Goal: Information Seeking & Learning: Learn about a topic

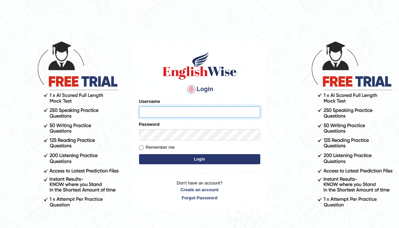
type input "Rebecca12"
click at [190, 155] on button "Login" at bounding box center [199, 159] width 121 height 10
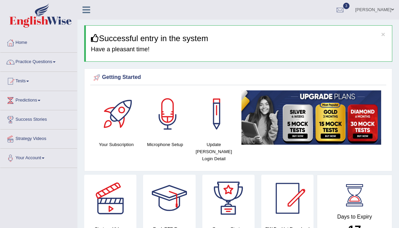
click at [32, 61] on link "Practice Questions" at bounding box center [38, 61] width 77 height 17
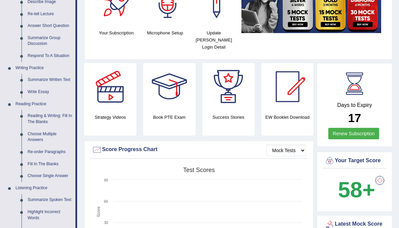
scroll to position [96, 0]
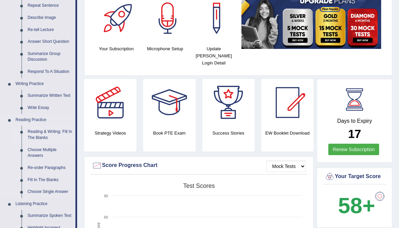
click at [49, 133] on link "Reading & Writing: Fill In The Blanks" at bounding box center [50, 135] width 51 height 18
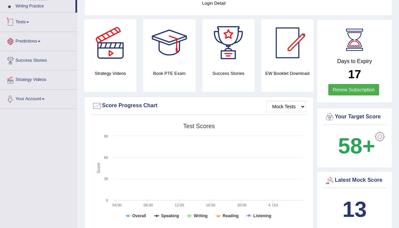
scroll to position [460, 0]
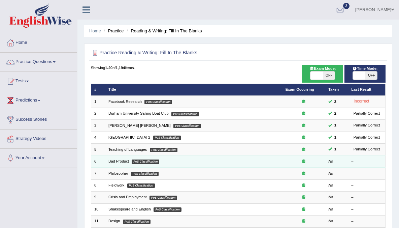
click at [122, 160] on link "Bad Product" at bounding box center [118, 161] width 21 height 4
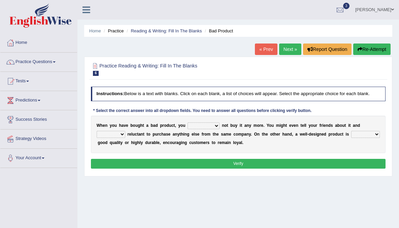
click at [213, 129] on select "would have should have should" at bounding box center [204, 125] width 32 height 7
select select "would"
click at [188, 127] on select "would have should have should" at bounding box center [204, 125] width 32 height 7
click at [122, 137] on select "is are be being" at bounding box center [111, 134] width 29 height 7
select select "be"
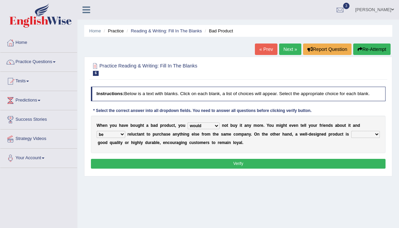
click at [97, 136] on select "is are be being" at bounding box center [111, 134] width 29 height 7
click at [378, 137] on select "both also neither either" at bounding box center [365, 134] width 29 height 7
select select "also"
click at [351, 136] on select "both also neither either" at bounding box center [365, 134] width 29 height 7
click at [377, 137] on select "both also neither either" at bounding box center [365, 134] width 29 height 7
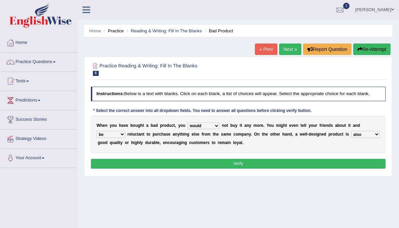
click at [351, 136] on select "both also neither either" at bounding box center [365, 134] width 29 height 7
click at [314, 165] on button "Verify" at bounding box center [238, 164] width 295 height 10
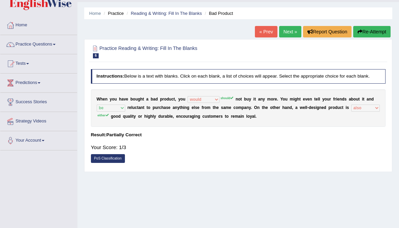
scroll to position [27, 0]
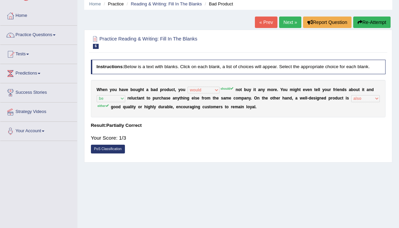
click at [376, 24] on button "Re-Attempt" at bounding box center [371, 22] width 37 height 11
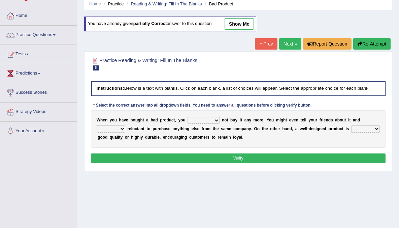
click at [216, 124] on select "would have should have should" at bounding box center [204, 120] width 32 height 7
select select "should"
click at [188, 122] on select "would have should have should" at bounding box center [204, 120] width 32 height 7
click at [379, 132] on select "both also neither either" at bounding box center [365, 128] width 29 height 7
select select "either"
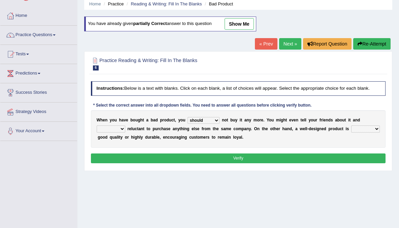
click at [351, 130] on select "both also neither either" at bounding box center [365, 128] width 29 height 7
click at [122, 132] on select "is are be being" at bounding box center [111, 128] width 29 height 7
select select "be"
click at [97, 130] on select "is are be being" at bounding box center [111, 128] width 29 height 7
click at [234, 161] on button "Verify" at bounding box center [238, 158] width 295 height 10
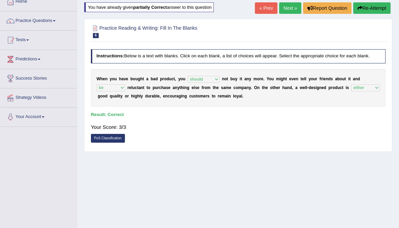
scroll to position [40, 0]
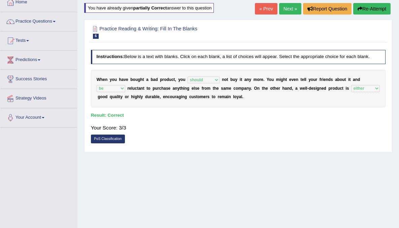
click at [290, 10] on link "Next »" at bounding box center [290, 8] width 22 height 11
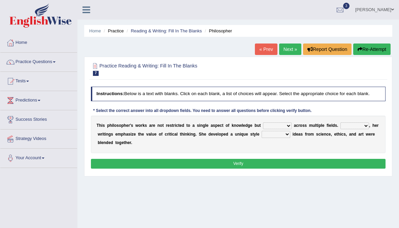
click at [290, 129] on select "constrain contain assemble extend" at bounding box center [277, 125] width 29 height 7
select select "contain"
click at [263, 127] on select "constrain contain assemble extend" at bounding box center [277, 125] width 29 height 7
click at [366, 129] on select "Rather So Moreover Likely" at bounding box center [355, 125] width 29 height 7
select select "Rather"
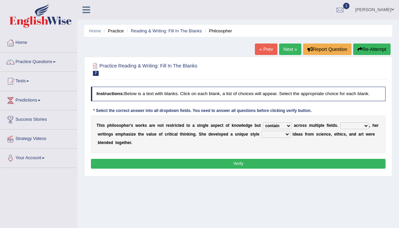
click at [341, 127] on select "Rather So Moreover Likely" at bounding box center [355, 125] width 29 height 7
click at [287, 137] on select "in that that which in which" at bounding box center [276, 134] width 29 height 7
select select "in which"
click at [262, 136] on select "in that that which in which" at bounding box center [276, 134] width 29 height 7
click at [260, 167] on button "Verify" at bounding box center [238, 164] width 295 height 10
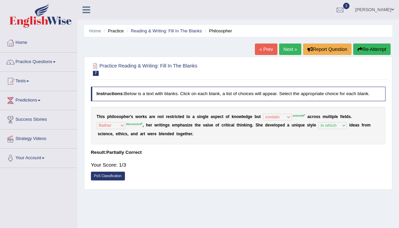
click at [290, 49] on link "Next »" at bounding box center [290, 48] width 22 height 11
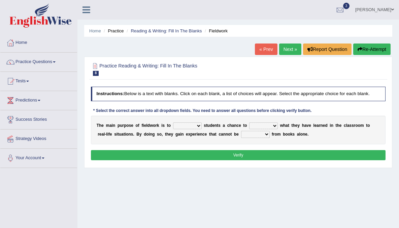
click at [268, 50] on link "« Prev" at bounding box center [266, 48] width 22 height 11
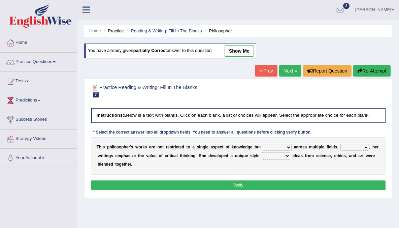
click at [288, 151] on select "constrain contain assemble extend" at bounding box center [277, 147] width 29 height 7
select select "extend"
click at [263, 149] on select "constrain contain assemble extend" at bounding box center [277, 147] width 29 height 7
drag, startPoint x: 288, startPoint y: 152, endPoint x: 283, endPoint y: 186, distance: 35.1
click at [283, 186] on button "Verify" at bounding box center [238, 185] width 295 height 10
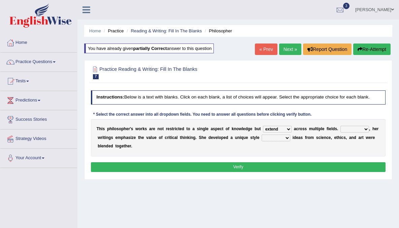
click at [367, 132] on select "Rather So Moreover Likely" at bounding box center [355, 129] width 29 height 7
select select "Moreover"
click at [341, 130] on select "Rather So Moreover Likely" at bounding box center [355, 129] width 29 height 7
click at [287, 141] on select "in that that which in which" at bounding box center [276, 137] width 29 height 7
select select "in which"
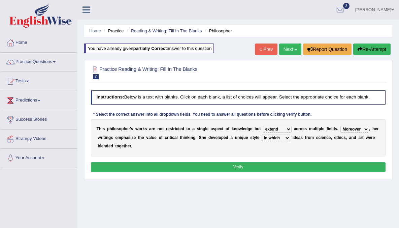
click at [262, 139] on select "in that that which in which" at bounding box center [276, 137] width 29 height 7
click at [283, 172] on button "Verify" at bounding box center [238, 167] width 295 height 10
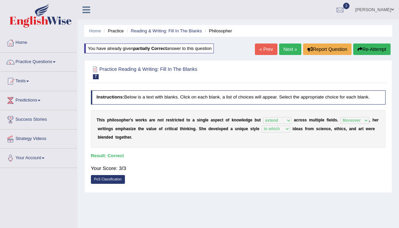
click at [287, 50] on link "Next »" at bounding box center [290, 48] width 22 height 11
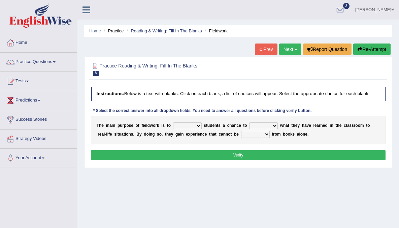
click at [198, 129] on select "resemble stow rave offer" at bounding box center [187, 125] width 29 height 7
select select "offer"
click at [173, 127] on select "resemble stow rave offer" at bounding box center [187, 125] width 29 height 7
click at [276, 129] on select "compare align apply dismount" at bounding box center [263, 125] width 29 height 7
select select "apply"
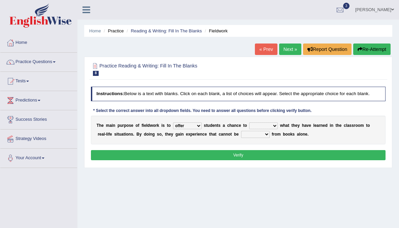
click at [249, 127] on select "compare align apply dismount" at bounding box center [263, 125] width 29 height 7
click at [268, 137] on select "originated prepared obtained touted" at bounding box center [255, 134] width 29 height 7
select select "originated"
click at [241, 136] on select "originated prepared obtained touted" at bounding box center [255, 134] width 29 height 7
click at [254, 159] on button "Verify" at bounding box center [238, 155] width 295 height 10
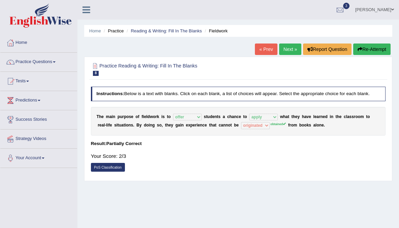
click at [373, 49] on button "Re-Attempt" at bounding box center [371, 48] width 37 height 11
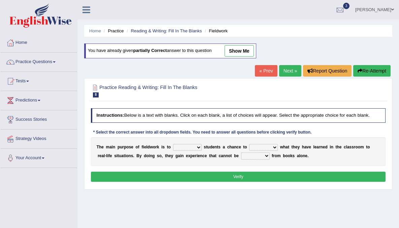
click at [202, 149] on b at bounding box center [203, 147] width 2 height 5
click at [199, 151] on select "resemble stow rave offer" at bounding box center [187, 147] width 29 height 7
select select "stow"
click at [173, 149] on select "resemble stow rave offer" at bounding box center [187, 147] width 29 height 7
click at [274, 151] on select "compare align apply dismount" at bounding box center [263, 147] width 29 height 7
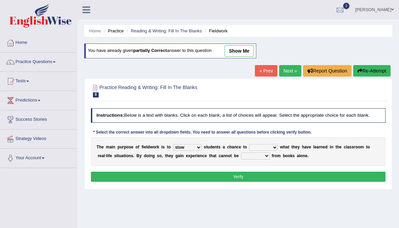
select select "compare"
click at [249, 149] on select "compare align apply dismount" at bounding box center [263, 147] width 29 height 7
click at [267, 159] on select "originated prepared obtained touted" at bounding box center [255, 155] width 29 height 7
select select "obtained"
click at [241, 157] on select "originated prepared obtained touted" at bounding box center [255, 155] width 29 height 7
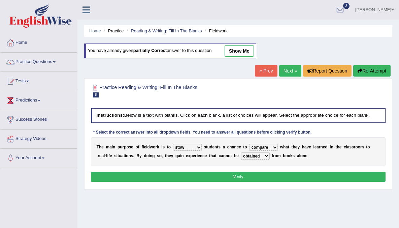
click at [255, 181] on button "Verify" at bounding box center [238, 176] width 295 height 10
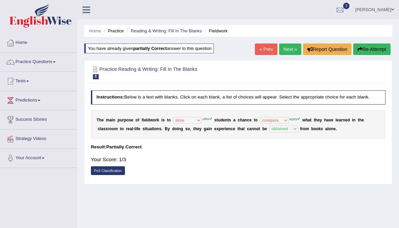
click at [363, 53] on button "Re-Attempt" at bounding box center [371, 48] width 37 height 11
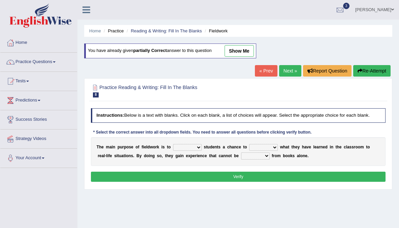
click at [199, 151] on select "resemble stow rave offer" at bounding box center [187, 147] width 29 height 7
select select "offer"
click at [173, 149] on select "resemble stow rave offer" at bounding box center [187, 147] width 29 height 7
click at [276, 151] on select "compare align apply dismount" at bounding box center [263, 147] width 29 height 7
select select "apply"
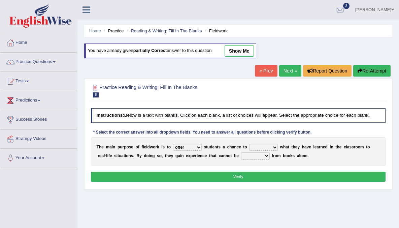
click at [249, 149] on select "compare align apply dismount" at bounding box center [263, 147] width 29 height 7
click at [268, 159] on select "originated prepared obtained touted" at bounding box center [255, 155] width 29 height 7
select select "obtained"
click at [241, 157] on select "originated prepared obtained touted" at bounding box center [255, 155] width 29 height 7
click at [261, 181] on button "Verify" at bounding box center [238, 176] width 295 height 10
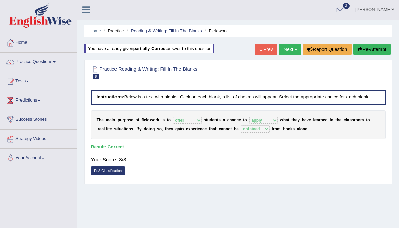
click at [286, 50] on link "Next »" at bounding box center [290, 48] width 22 height 11
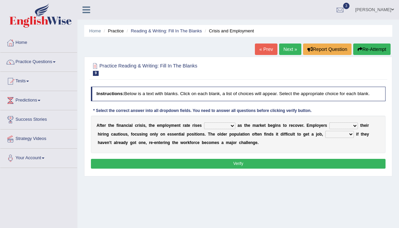
click at [232, 129] on select "normally conversely strenuously sharply" at bounding box center [219, 125] width 31 height 7
select select "normally"
click at [204, 127] on select "normally conversely strenuously sharply" at bounding box center [219, 125] width 31 height 7
click at [354, 129] on select "keeping kept keep are kept" at bounding box center [344, 125] width 29 height 7
select select "kept"
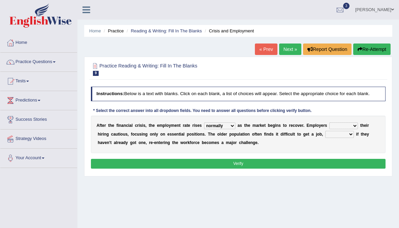
click at [330, 127] on select "keeping kept keep are kept" at bounding box center [344, 125] width 29 height 7
click at [348, 137] on select "although while then because" at bounding box center [339, 134] width 29 height 7
select select "because"
click at [325, 136] on select "although while then because" at bounding box center [339, 134] width 29 height 7
click at [281, 165] on button "Verify" at bounding box center [238, 164] width 295 height 10
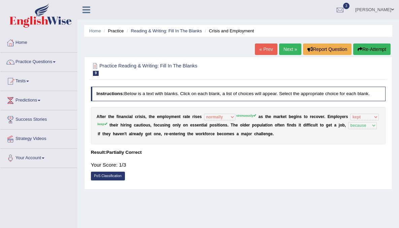
click at [377, 49] on button "Re-Attempt" at bounding box center [371, 48] width 37 height 11
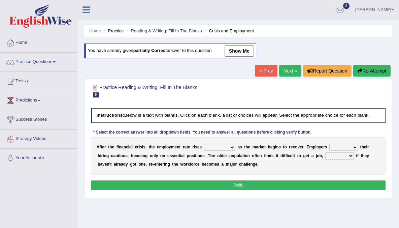
click at [233, 151] on select "normally conversely strenuously sharply" at bounding box center [219, 147] width 31 height 7
select select "strenuously"
click at [204, 149] on select "normally conversely strenuously sharply" at bounding box center [219, 147] width 31 height 7
click at [353, 150] on select "keeping kept keep are kept" at bounding box center [344, 147] width 29 height 7
select select "keep"
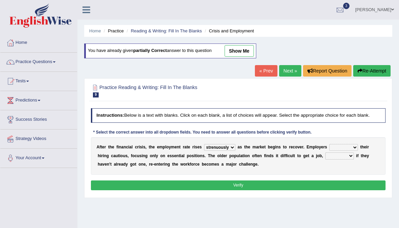
click at [330, 149] on select "keeping kept keep are kept" at bounding box center [344, 147] width 29 height 7
click at [349, 159] on select "although while then because" at bounding box center [339, 155] width 29 height 7
select select "because"
click at [325, 157] on select "although while then because" at bounding box center [339, 155] width 29 height 7
click at [303, 190] on button "Verify" at bounding box center [238, 185] width 295 height 10
